Goal: Transaction & Acquisition: Download file/media

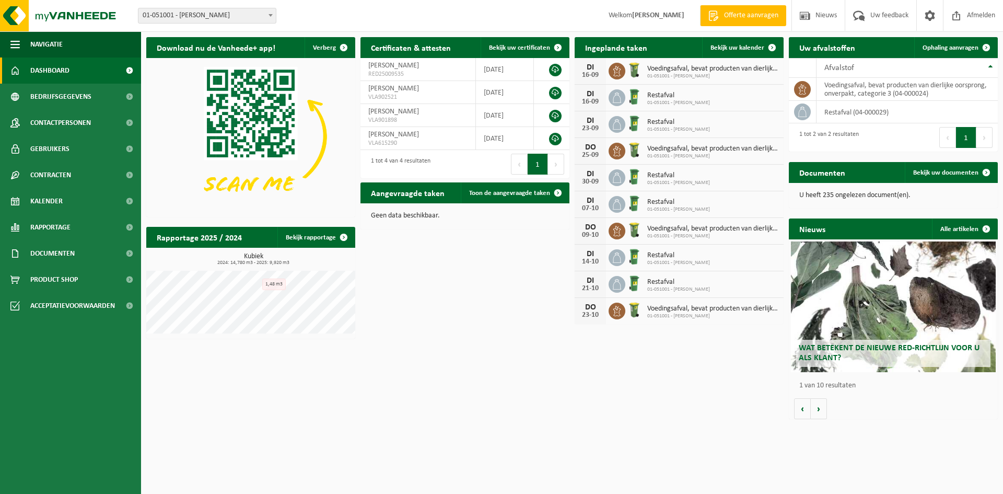
click at [885, 331] on div "Wat betekent de nieuwe RED-richtlijn voor u als klant?" at bounding box center [893, 306] width 205 height 131
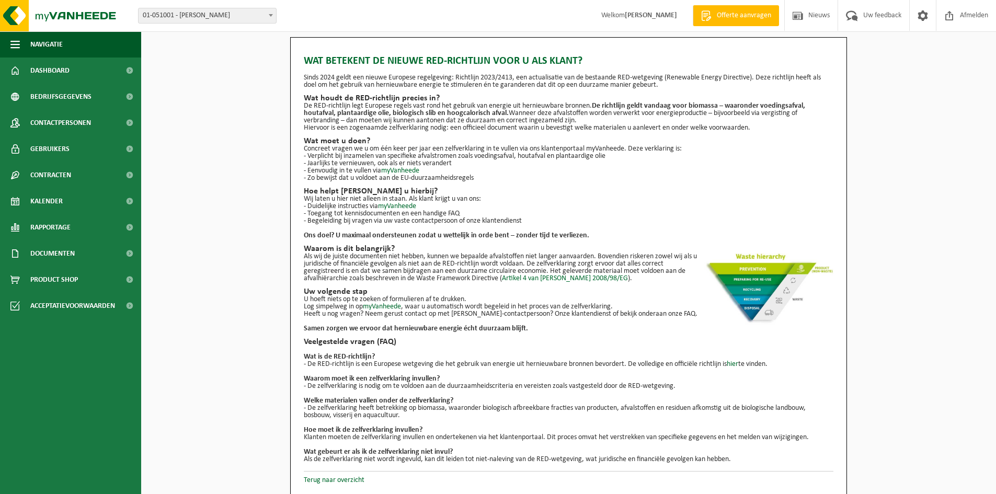
scroll to position [1, 0]
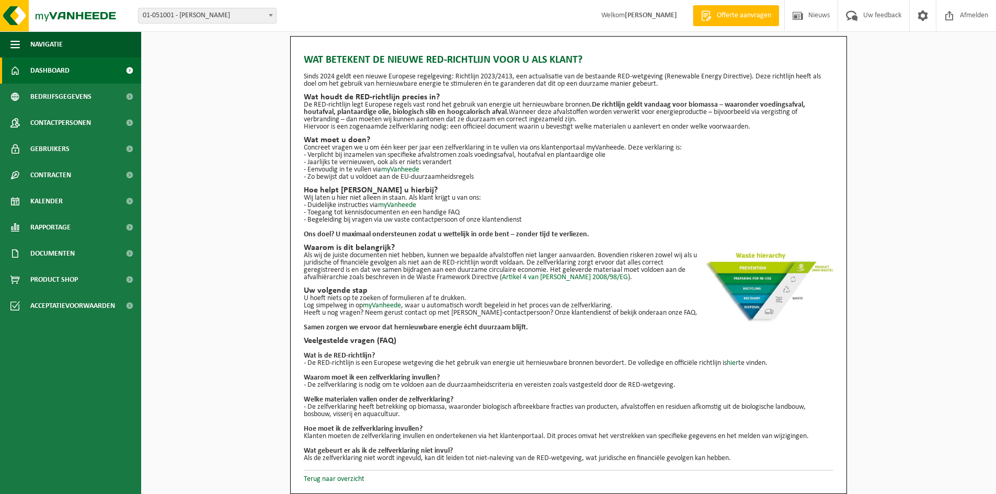
click at [65, 76] on span "Dashboard" at bounding box center [49, 70] width 39 height 26
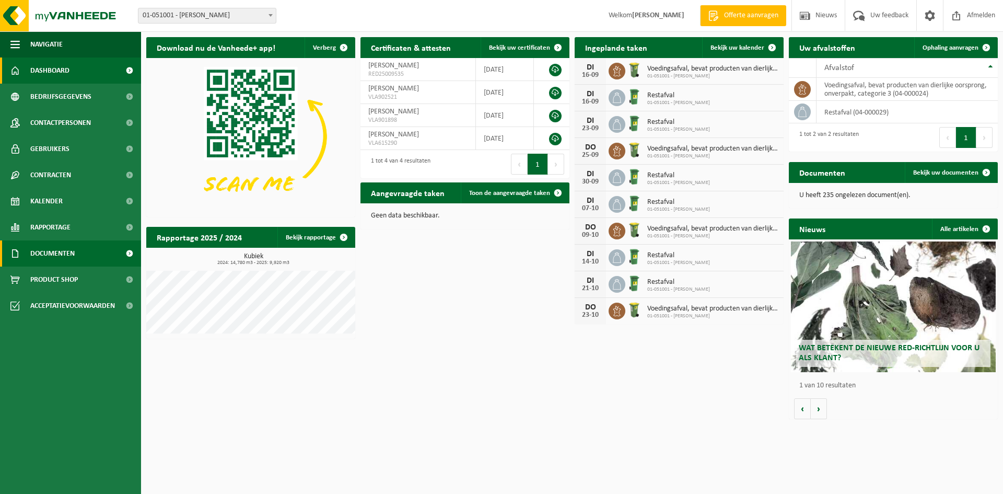
click at [56, 255] on span "Documenten" at bounding box center [52, 253] width 44 height 26
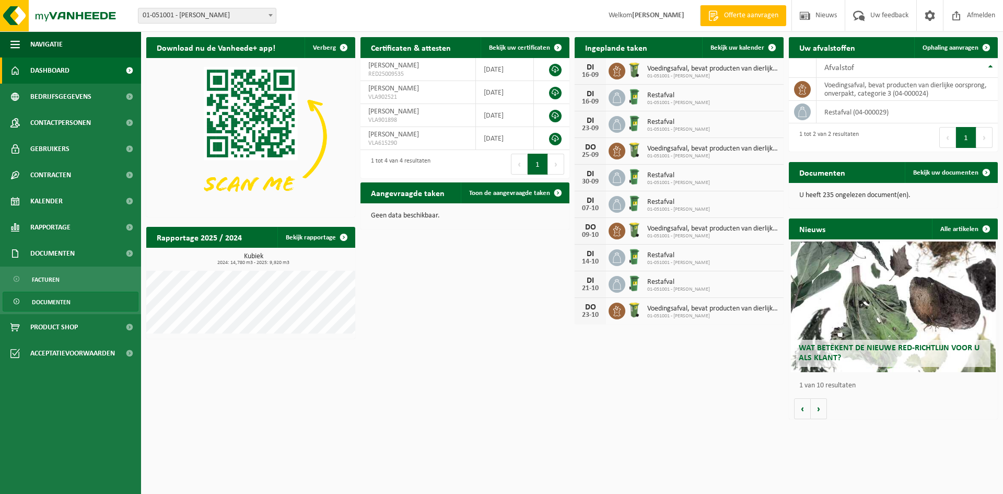
click at [58, 301] on span "Documenten" at bounding box center [51, 302] width 39 height 20
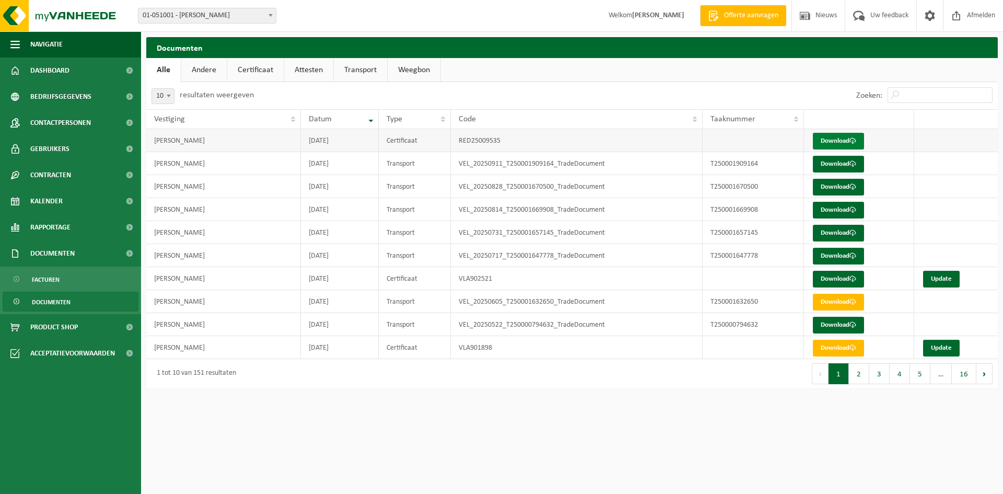
click at [837, 142] on link "Download" at bounding box center [838, 141] width 51 height 17
click at [836, 139] on link "Download" at bounding box center [838, 141] width 51 height 17
click at [831, 282] on link "Download" at bounding box center [838, 279] width 51 height 17
click at [52, 68] on span "Dashboard" at bounding box center [49, 70] width 39 height 26
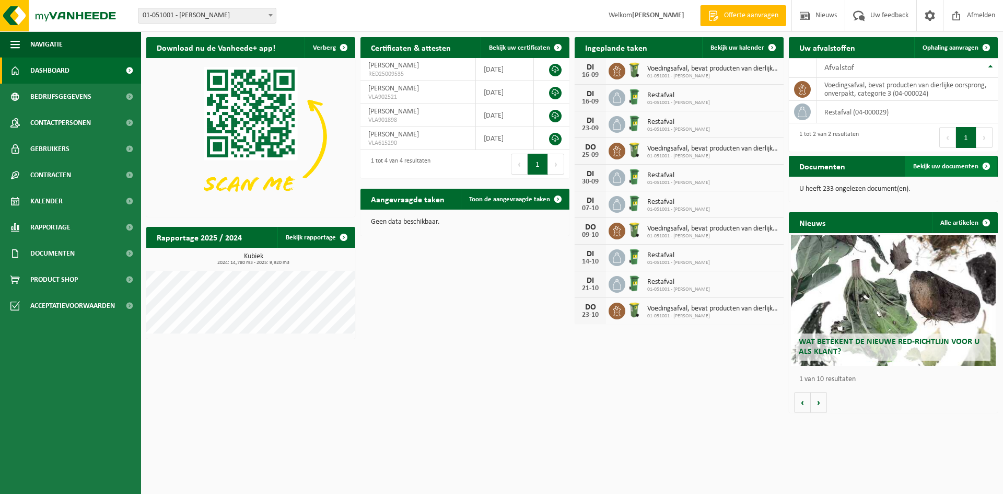
click at [925, 166] on span "Bekijk uw documenten" at bounding box center [946, 166] width 65 height 7
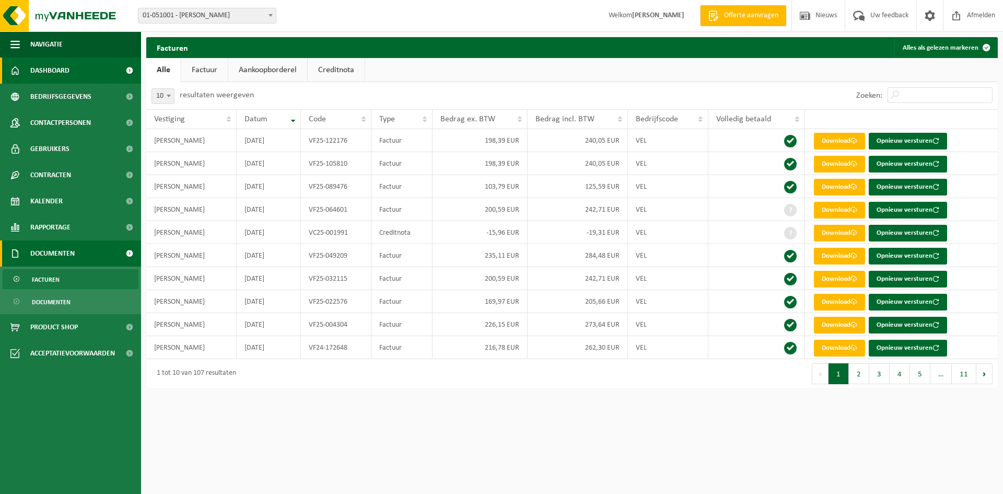
click at [50, 73] on span "Dashboard" at bounding box center [49, 70] width 39 height 26
